Goal: Find specific page/section: Find specific page/section

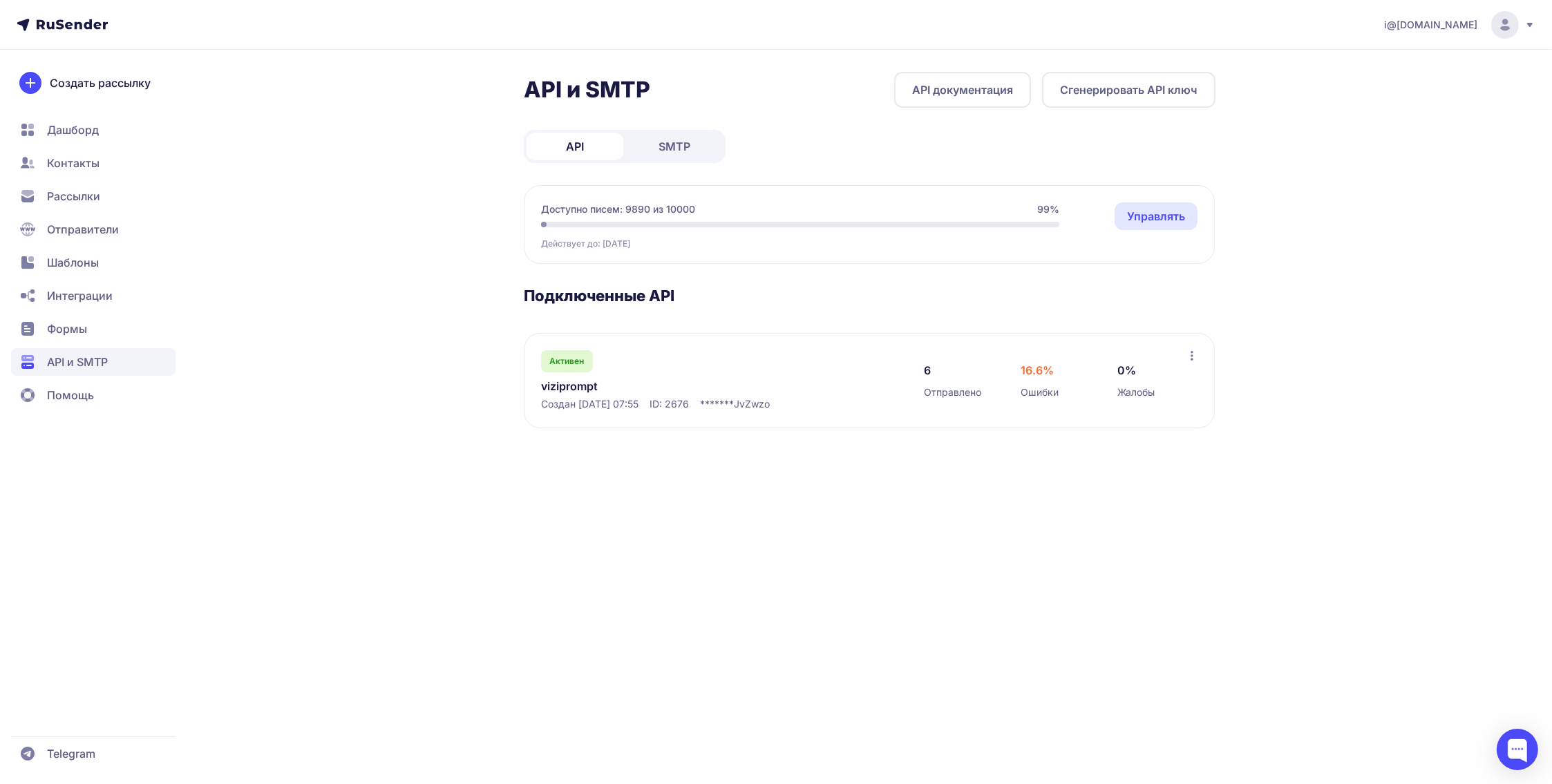
click at [681, 141] on span "SMTP" at bounding box center [674, 146] width 32 height 17
click at [653, 388] on link "Уведомления с сайта Випвирт" at bounding box center [682, 386] width 283 height 17
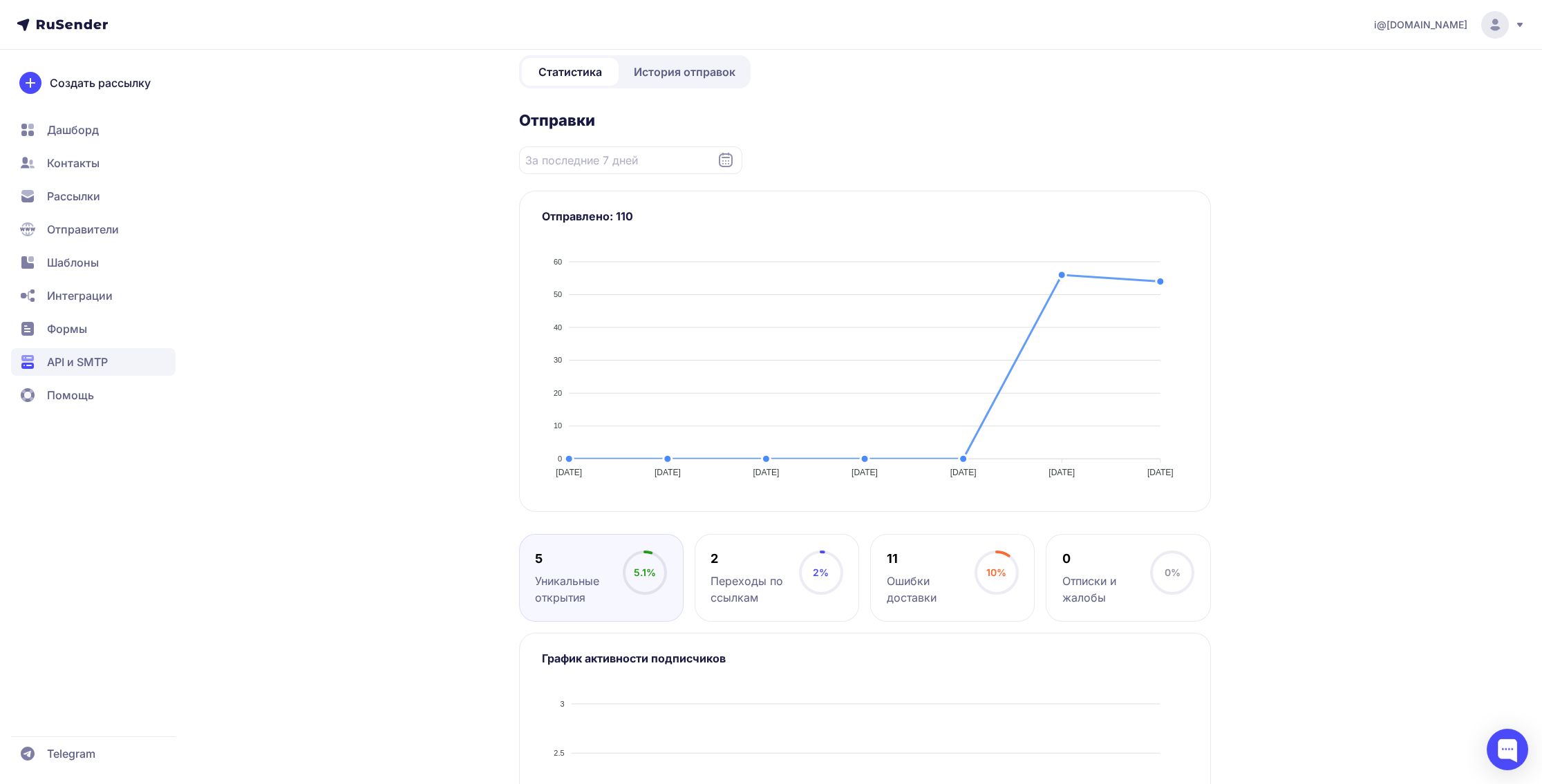
scroll to position [208, 0]
click at [930, 577] on div "Ошибки доставки" at bounding box center [930, 588] width 87 height 33
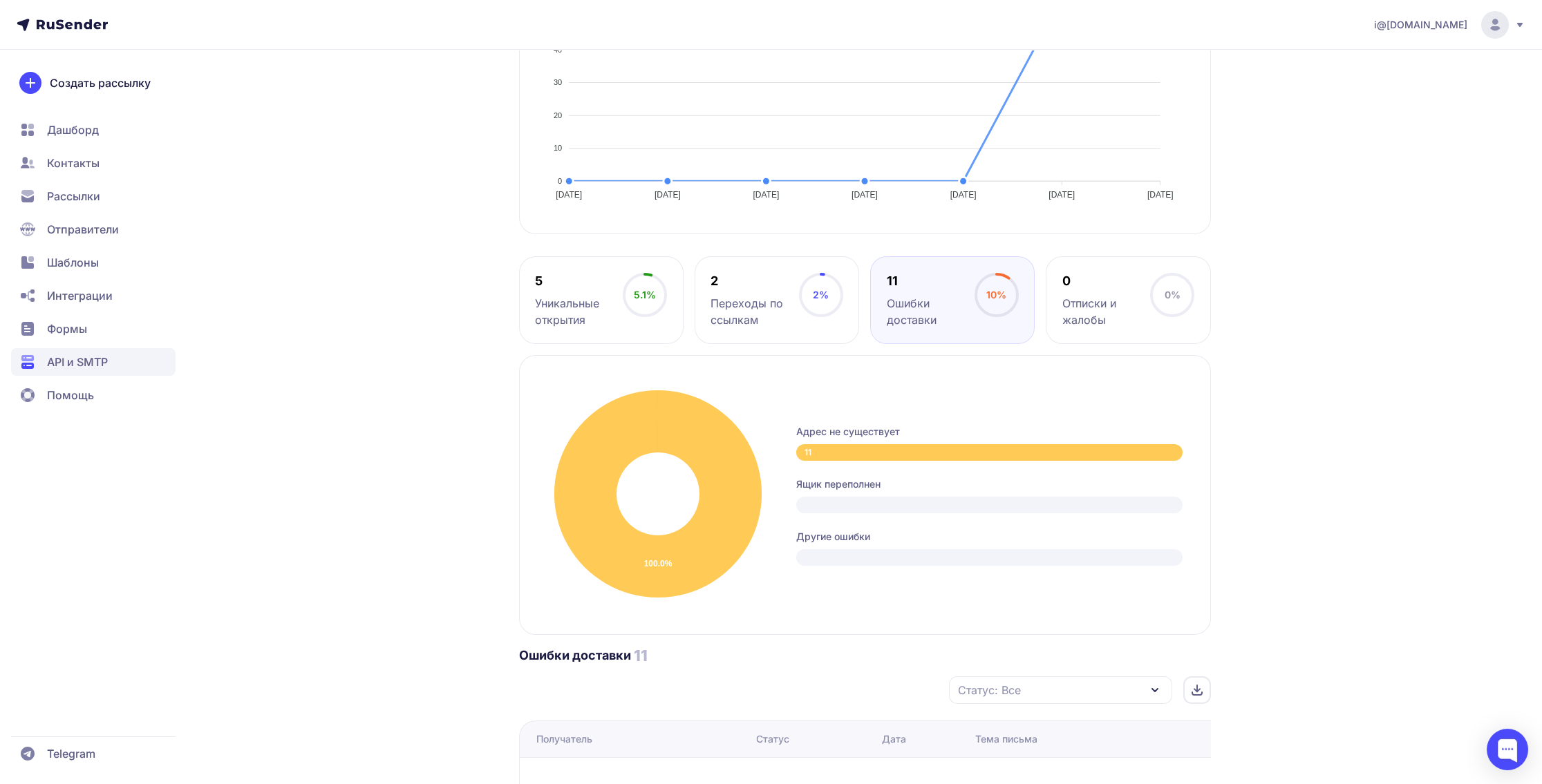
scroll to position [760, 0]
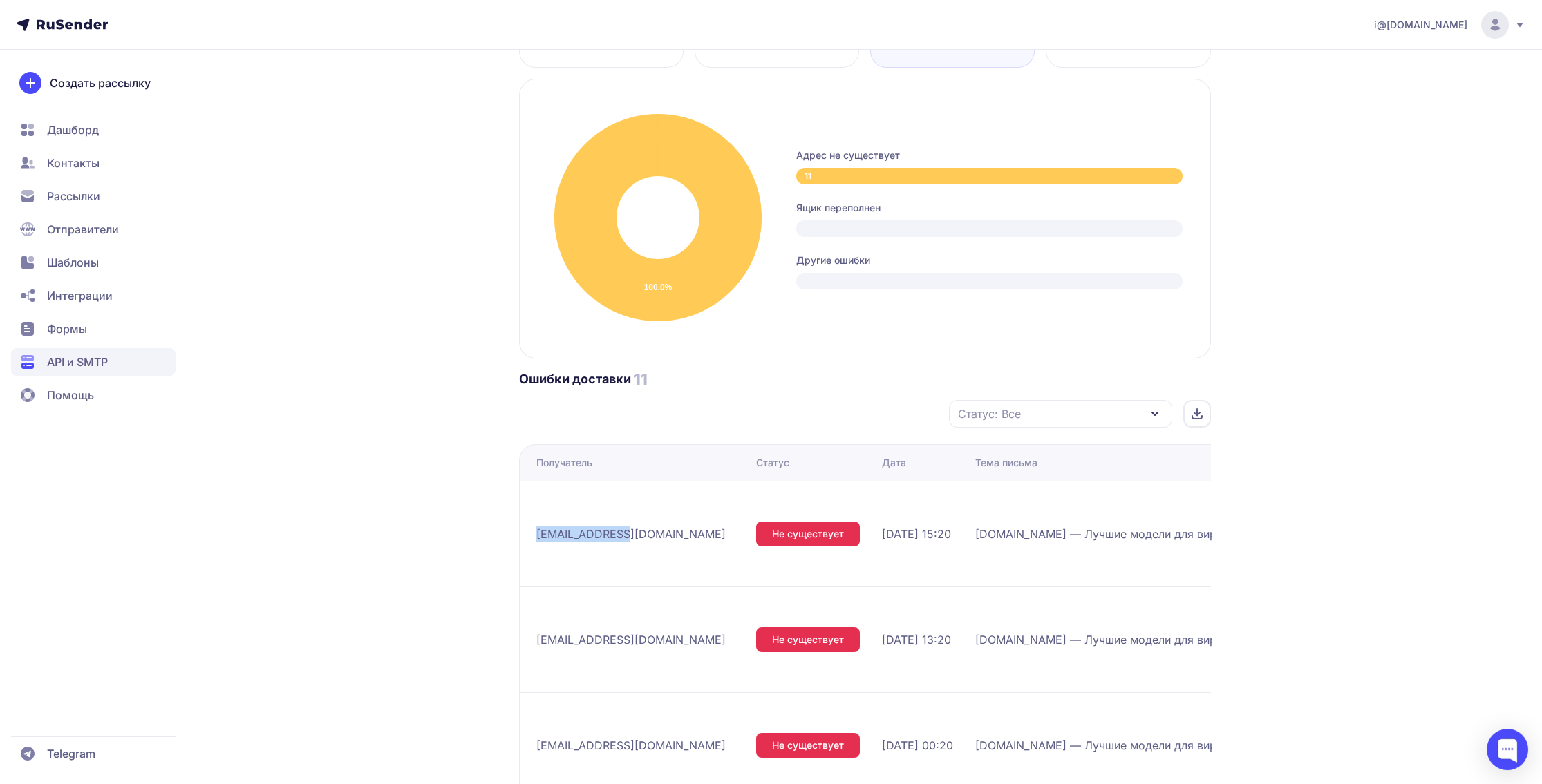
drag, startPoint x: 613, startPoint y: 522, endPoint x: 536, endPoint y: 519, distance: 77.1
click at [536, 523] on div "[EMAIL_ADDRESS][DOMAIN_NAME]" at bounding box center [641, 534] width 208 height 22
copy span "[EMAIL_ADDRESS][DOMAIN_NAME]"
drag, startPoint x: 633, startPoint y: 611, endPoint x: 531, endPoint y: 608, distance: 102.0
click at [531, 608] on td "[EMAIL_ADDRESS][DOMAIN_NAME]" at bounding box center [634, 640] width 232 height 106
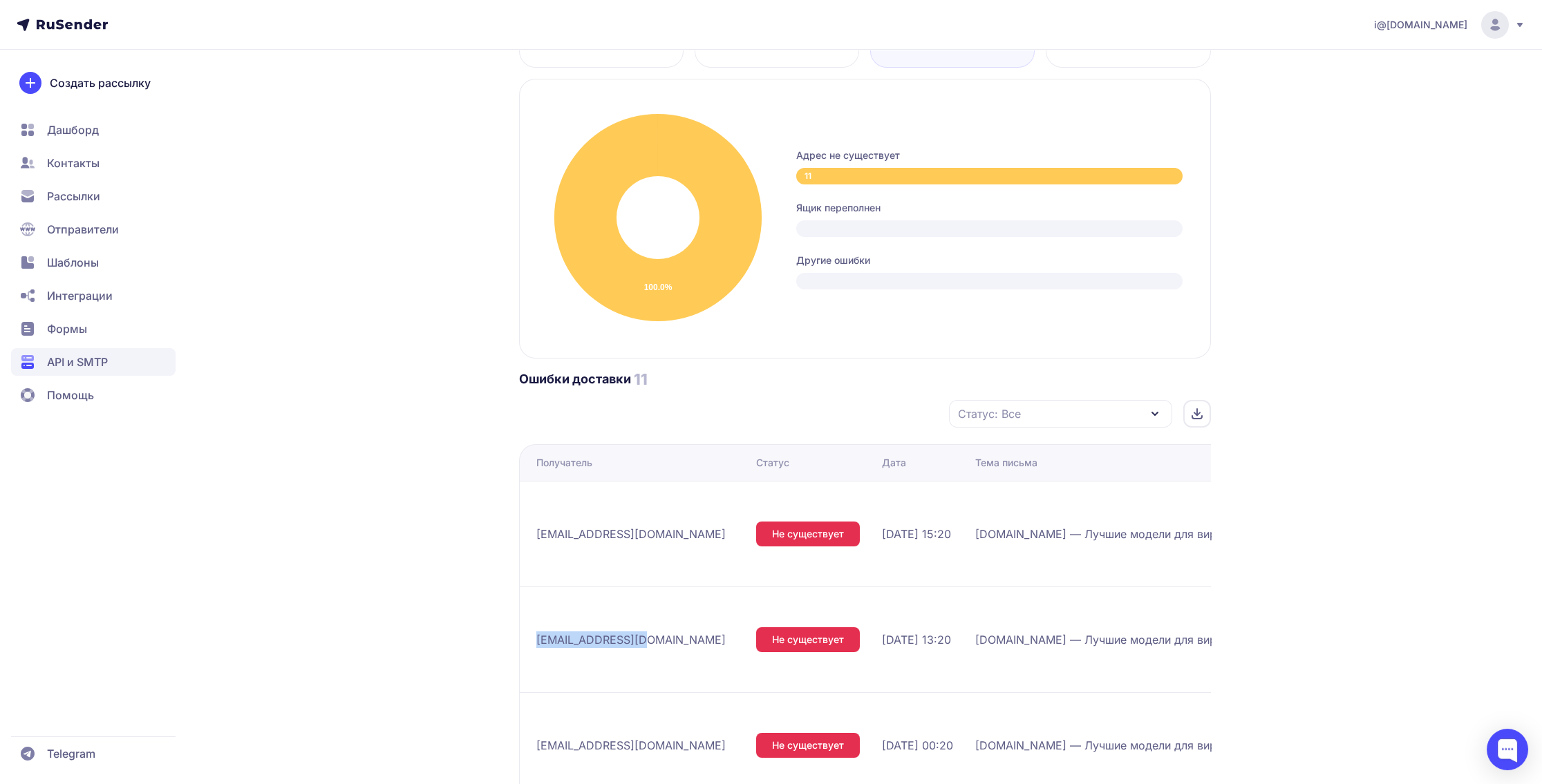
copy span "[EMAIL_ADDRESS][DOMAIN_NAME]"
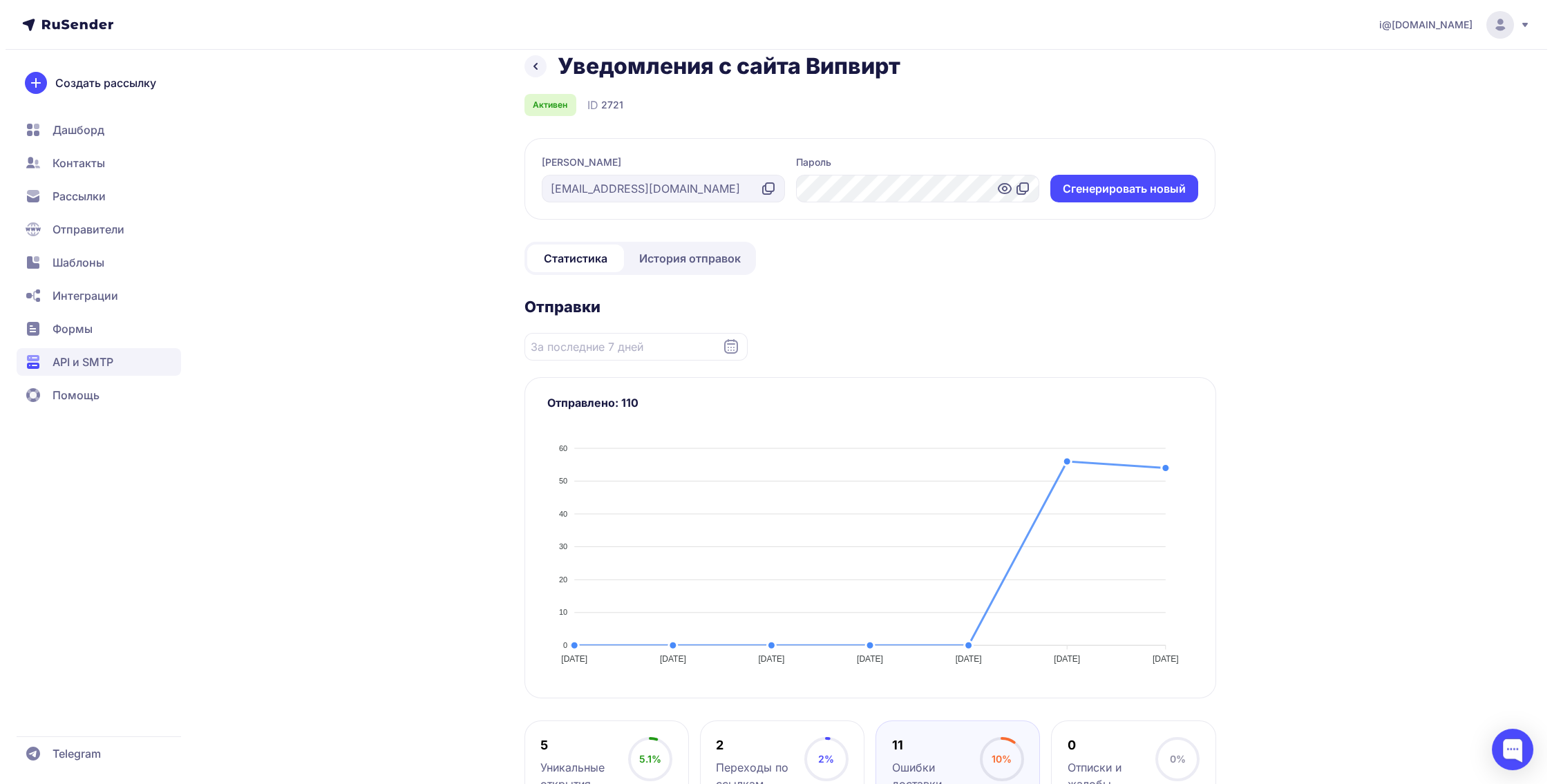
scroll to position [0, 0]
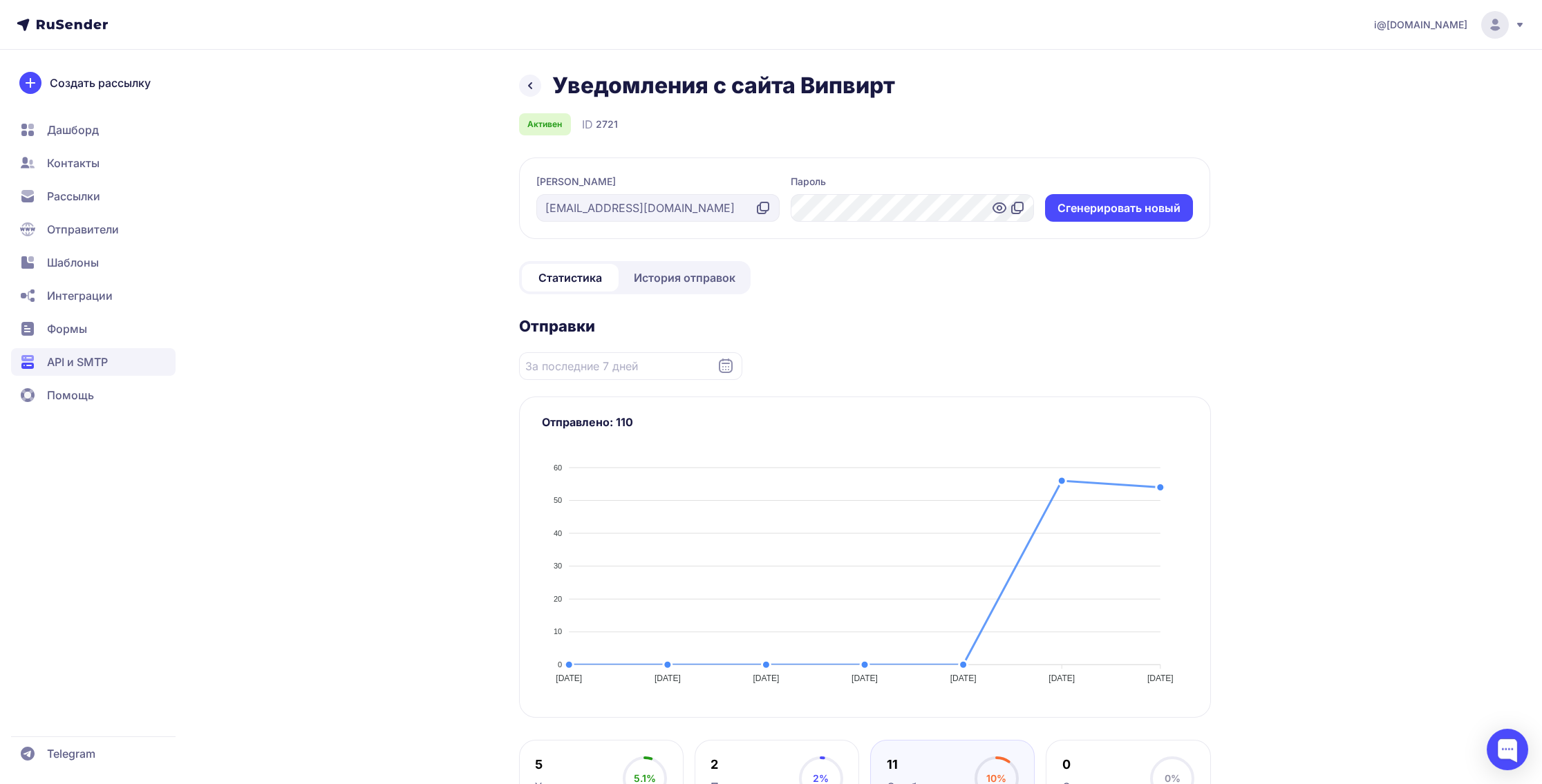
click at [532, 86] on icon at bounding box center [530, 86] width 17 height 17
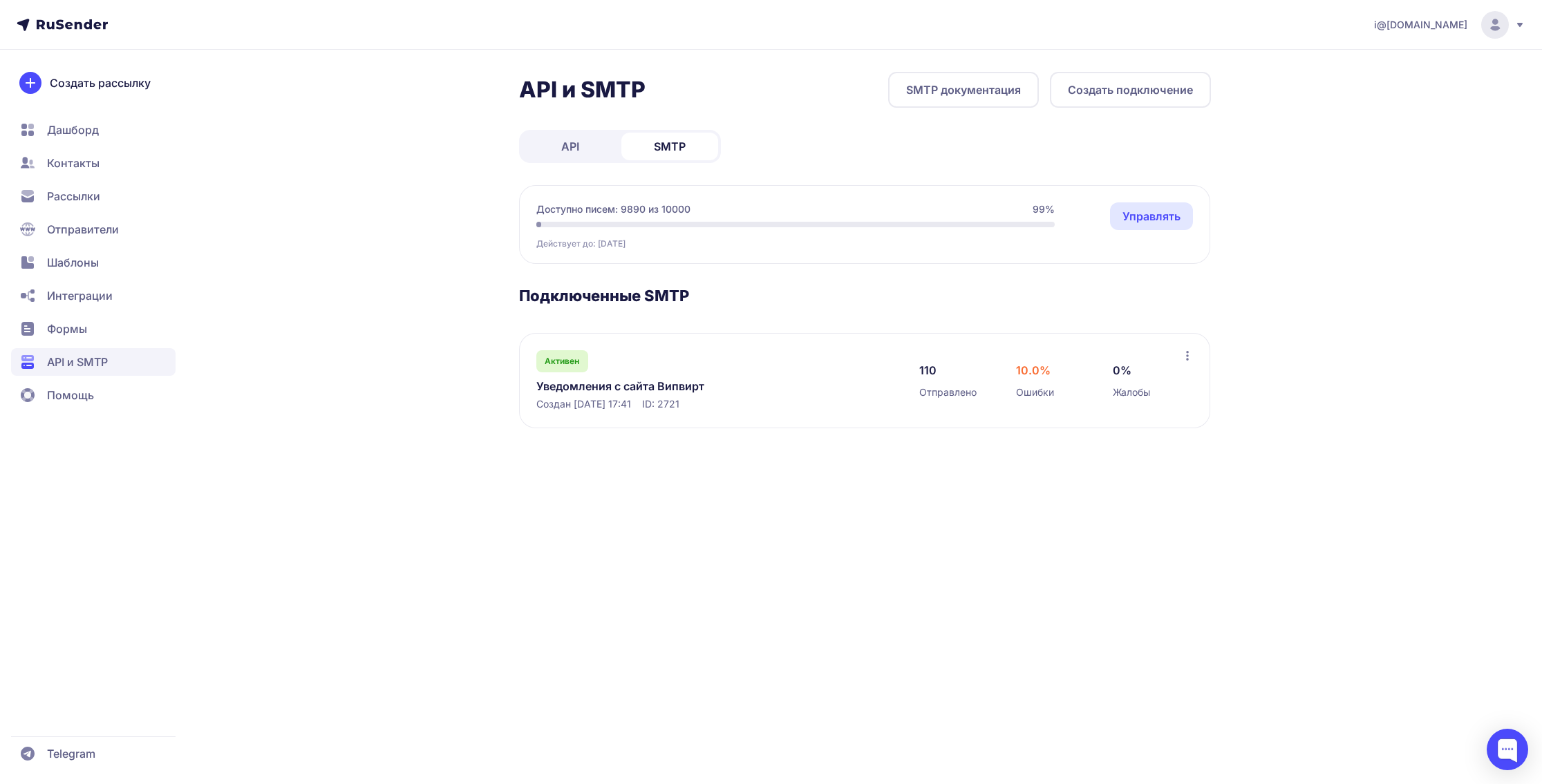
click at [575, 150] on span "API" at bounding box center [570, 146] width 18 height 17
